Goal: Check status: Check status

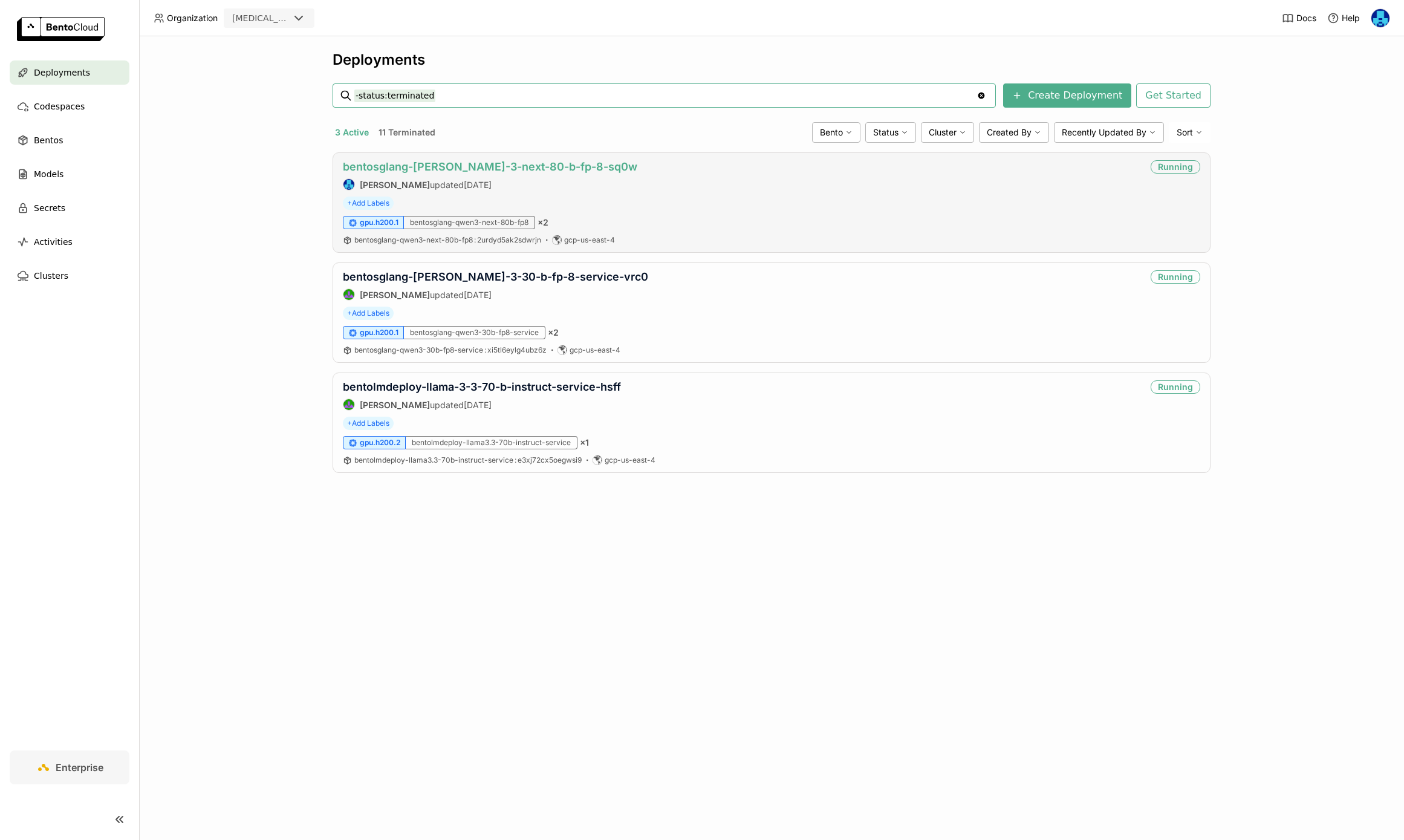
click at [411, 168] on link "bentosglang-[PERSON_NAME]-3-next-80-b-fp-8-sq0w" at bounding box center [490, 167] width 295 height 13
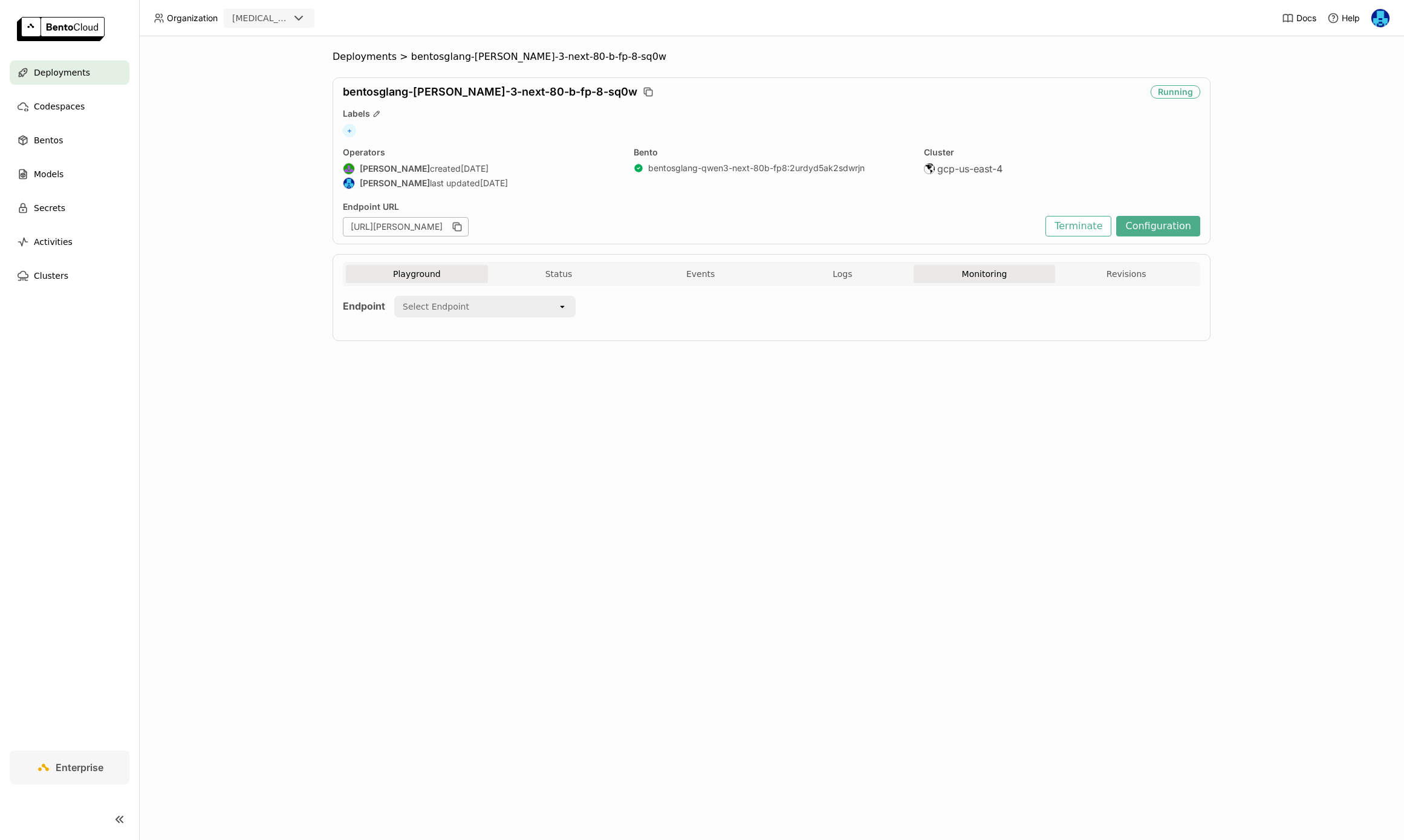
click at [981, 273] on button "Monitoring" at bounding box center [984, 273] width 142 height 18
click at [1103, 314] on div "Last 5 minutes" at bounding box center [1077, 312] width 54 height 12
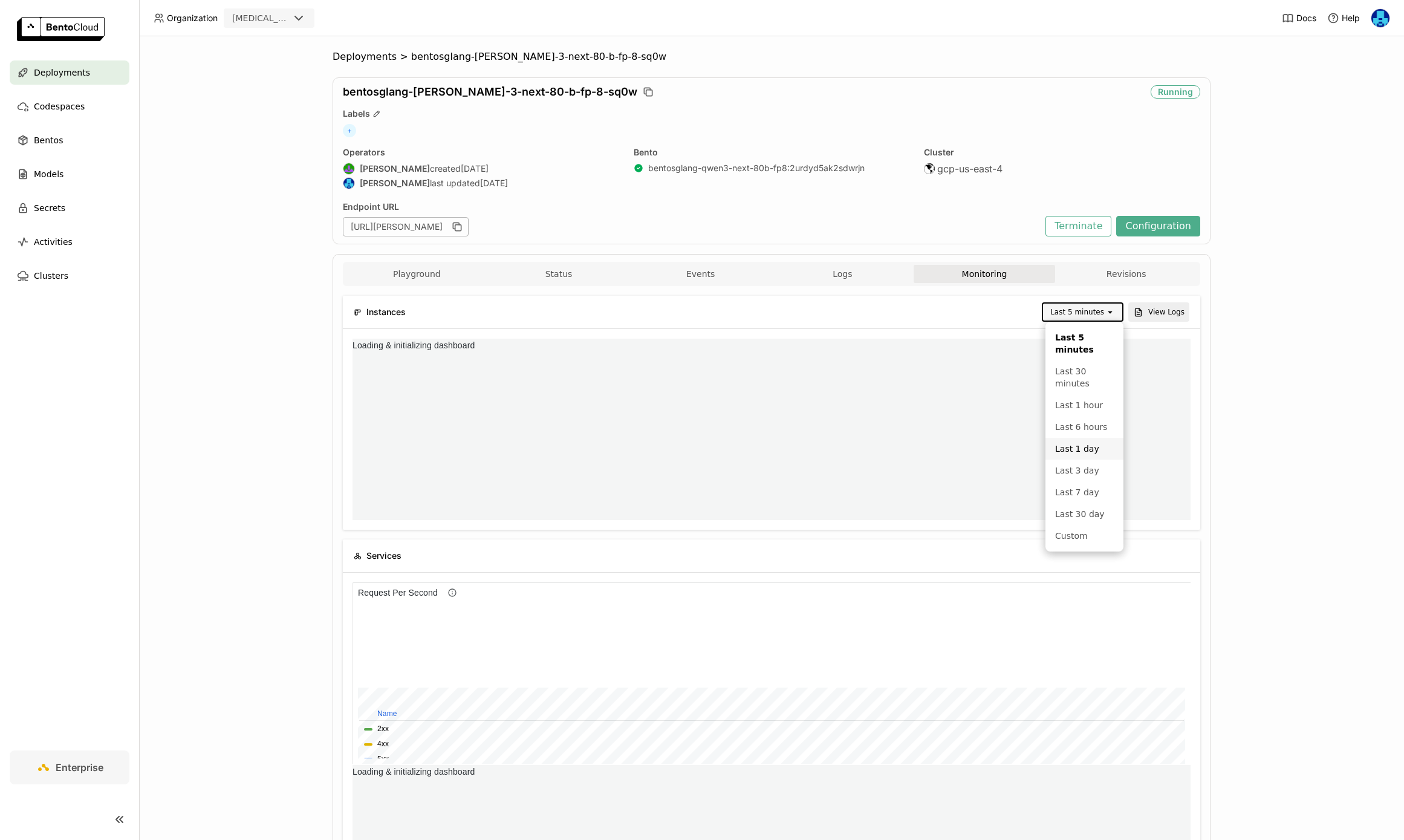
scroll to position [182, 418]
click at [1082, 445] on div "Last 1 day" at bounding box center [1084, 448] width 59 height 12
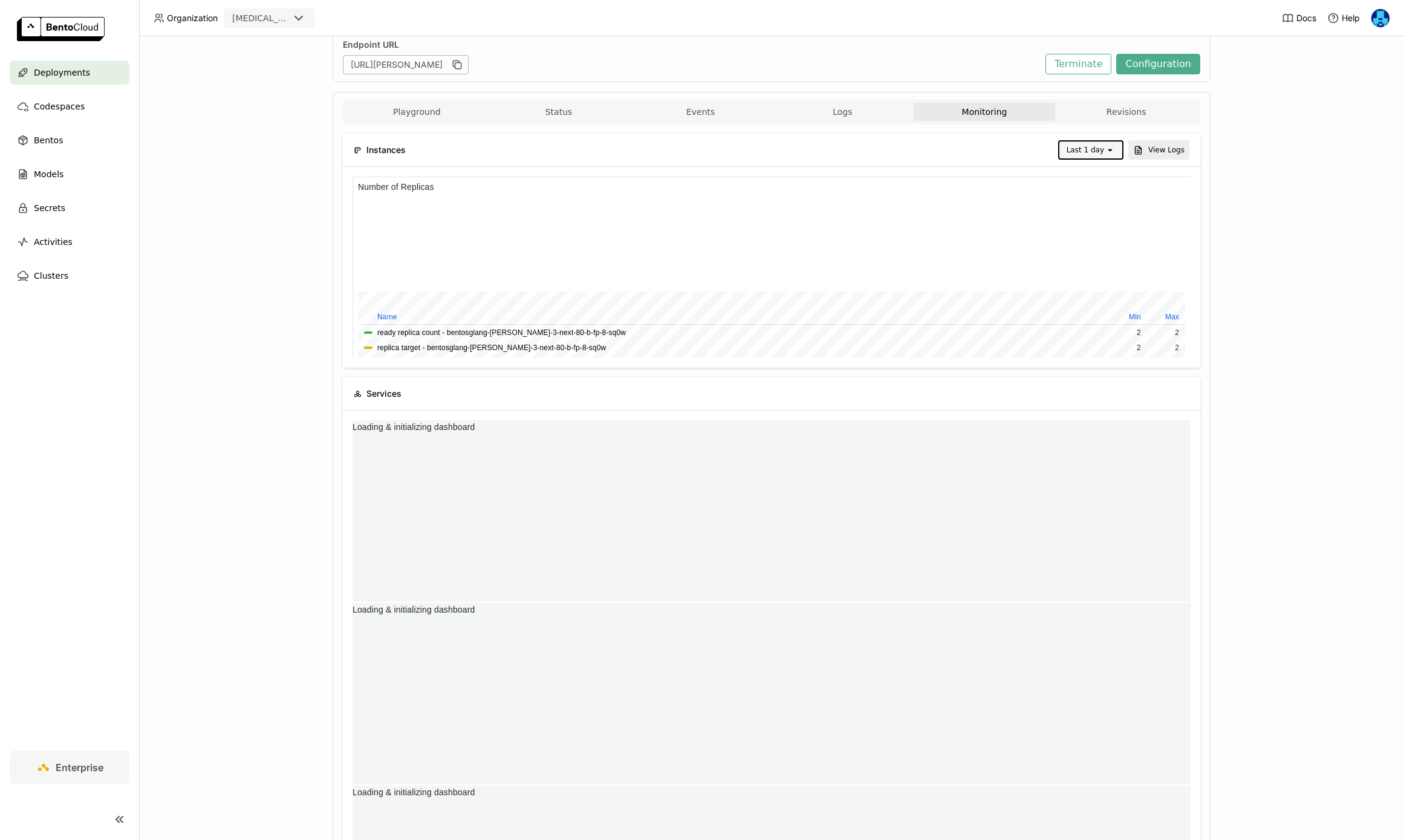
scroll to position [0, 0]
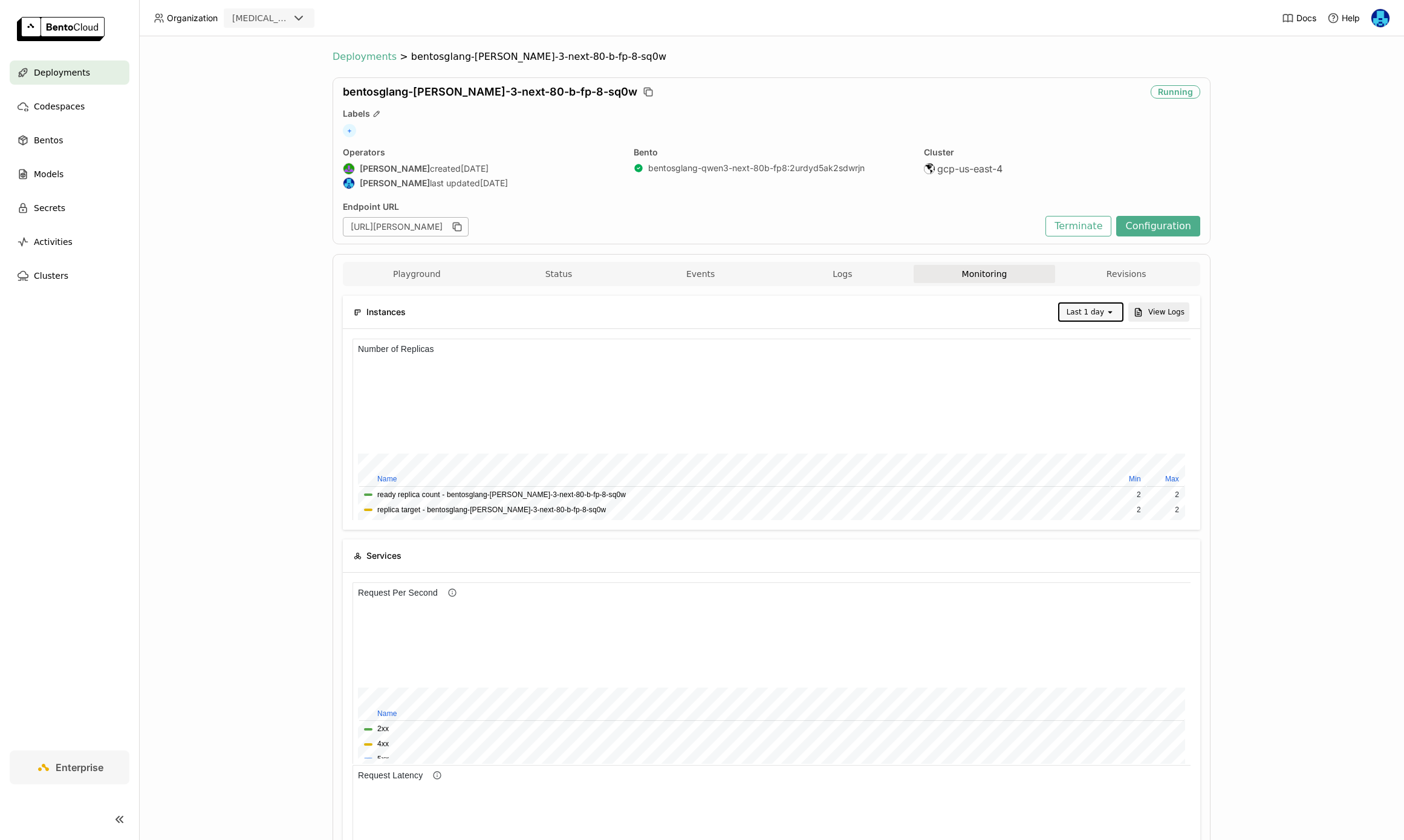
click at [370, 57] on span "Deployments" at bounding box center [365, 56] width 64 height 12
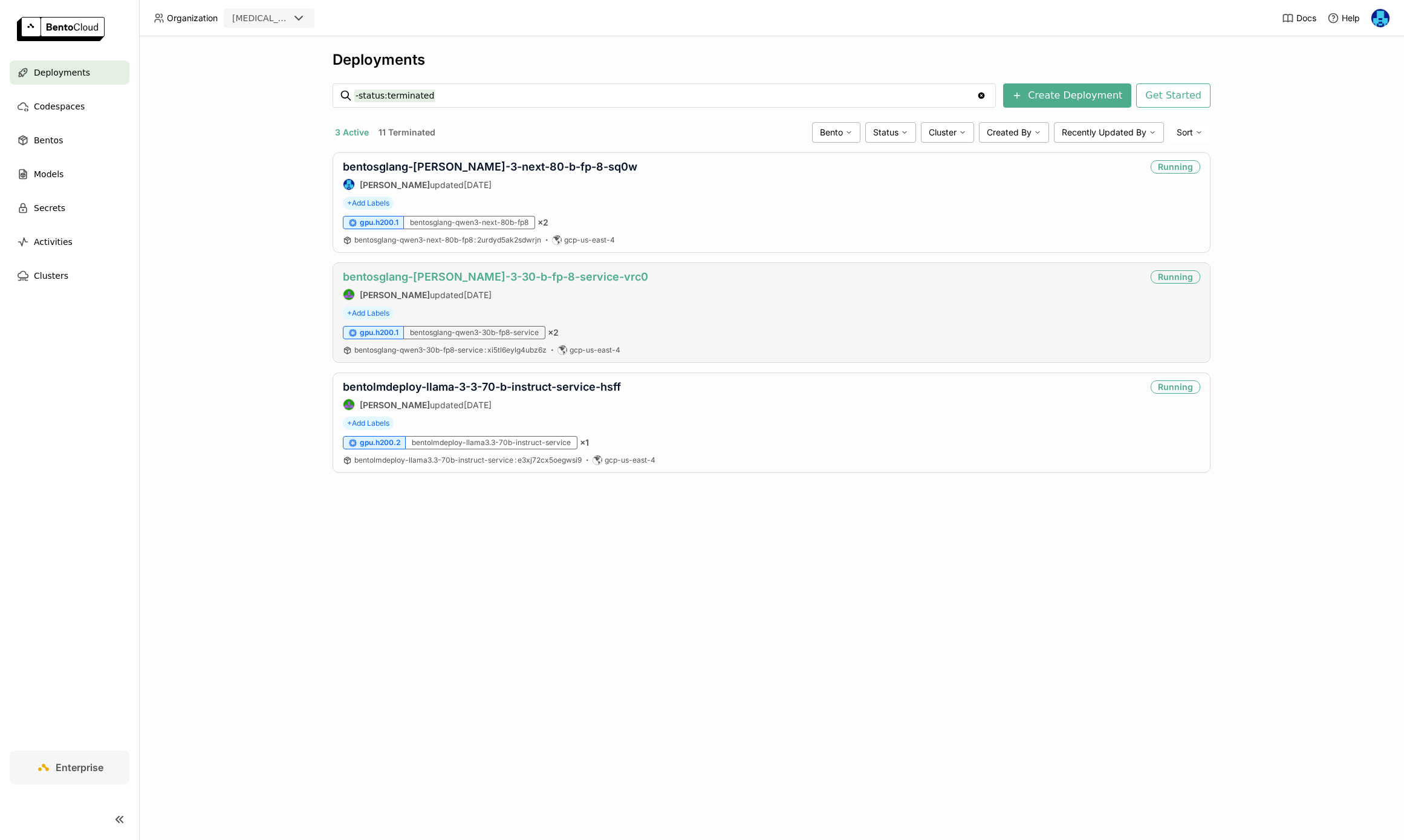
click at [549, 278] on link "bentosglang-[PERSON_NAME]-3-30-b-fp-8-service-vrc0" at bounding box center [495, 277] width 305 height 13
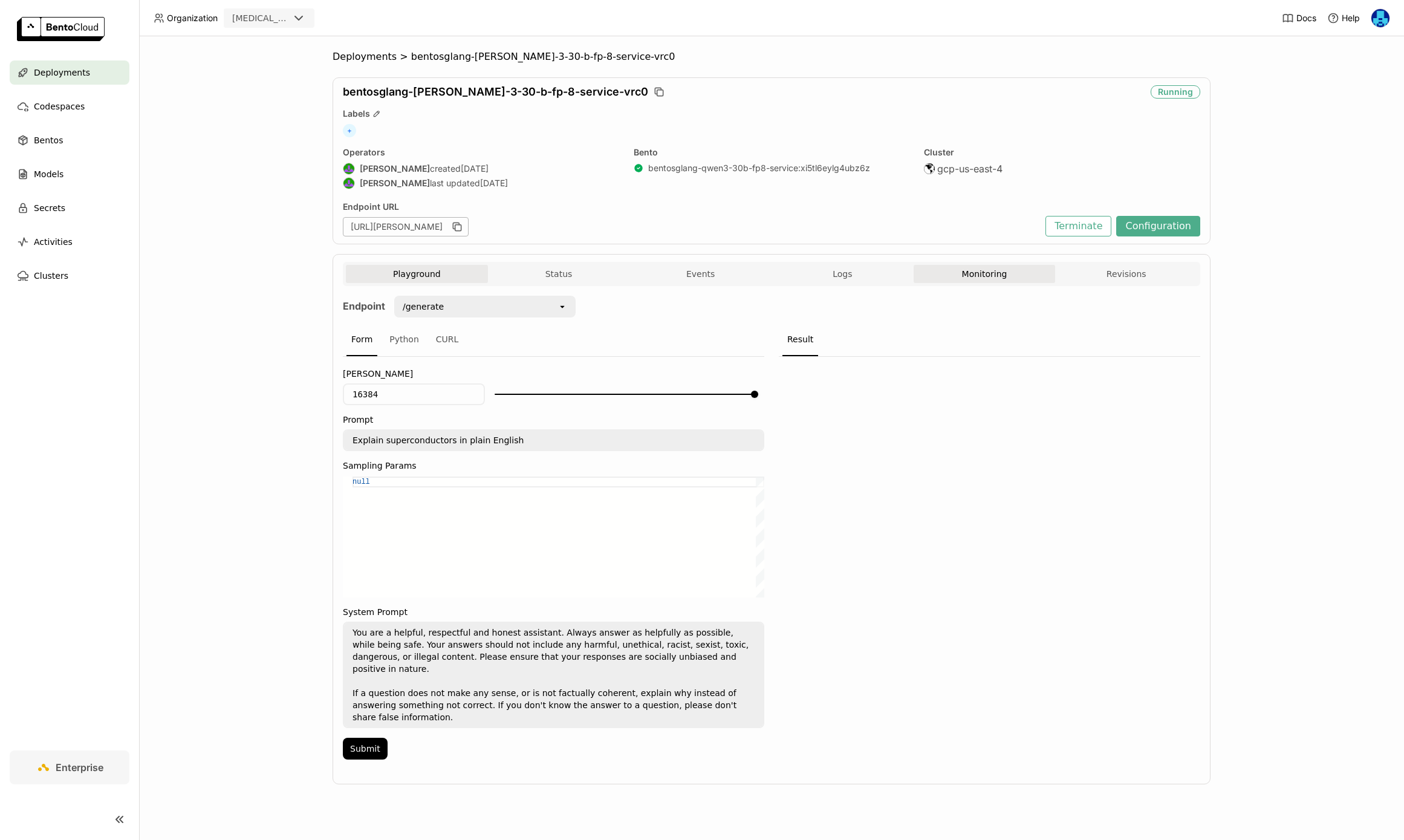
click at [987, 273] on button "Monitoring" at bounding box center [984, 273] width 142 height 18
